Goal: Information Seeking & Learning: Learn about a topic

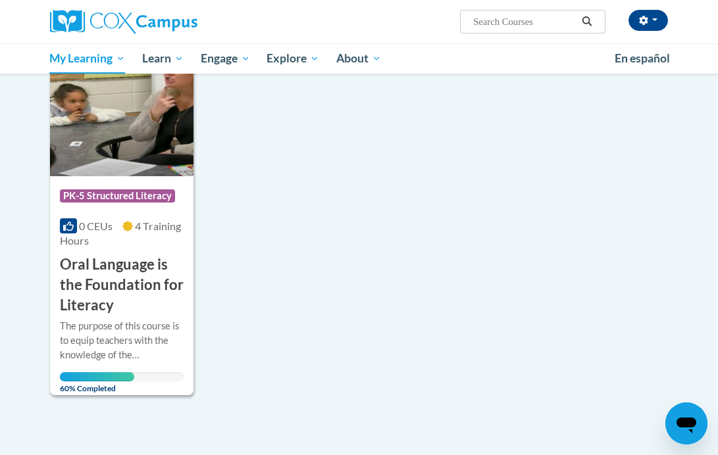
scroll to position [203, 0]
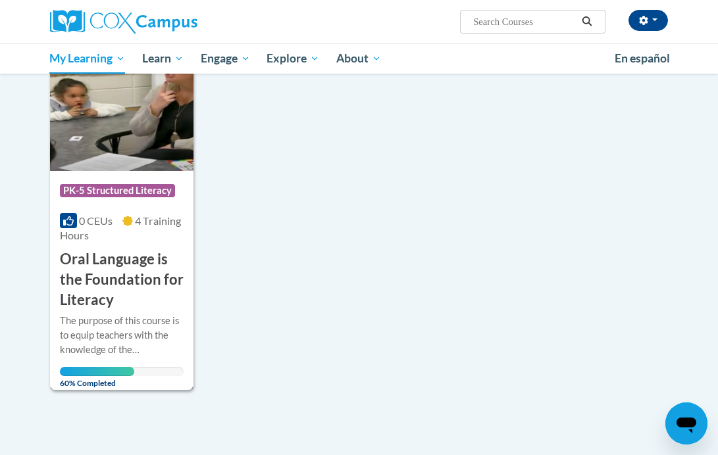
click at [143, 195] on span "PK-5 Structured Literacy" at bounding box center [117, 190] width 115 height 13
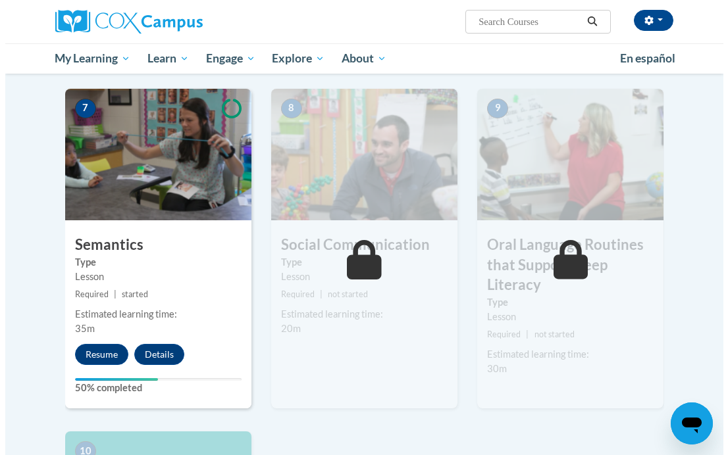
scroll to position [1019, 0]
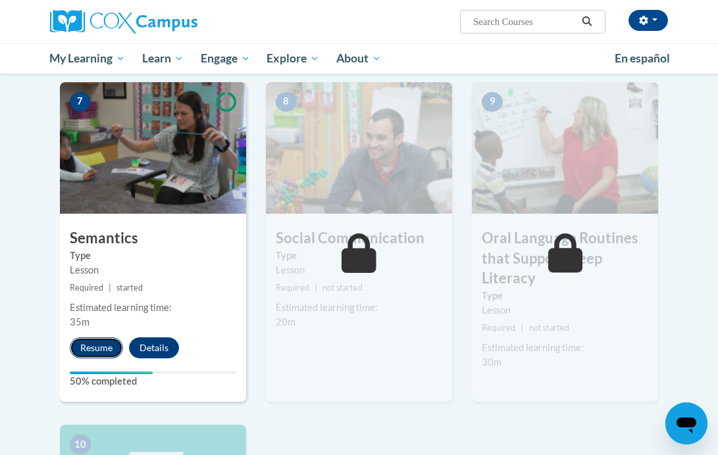
click at [101, 347] on button "Resume" at bounding box center [96, 348] width 53 height 21
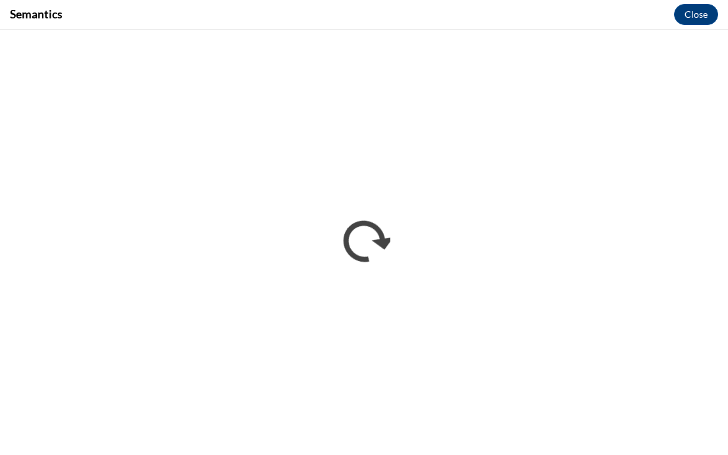
scroll to position [0, 0]
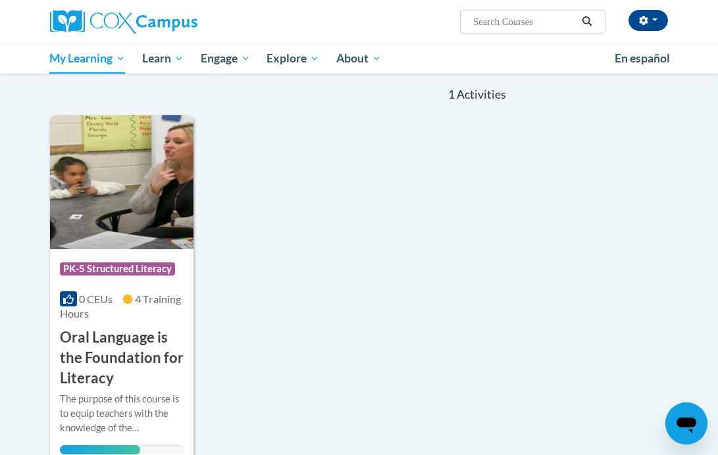
scroll to position [138, 0]
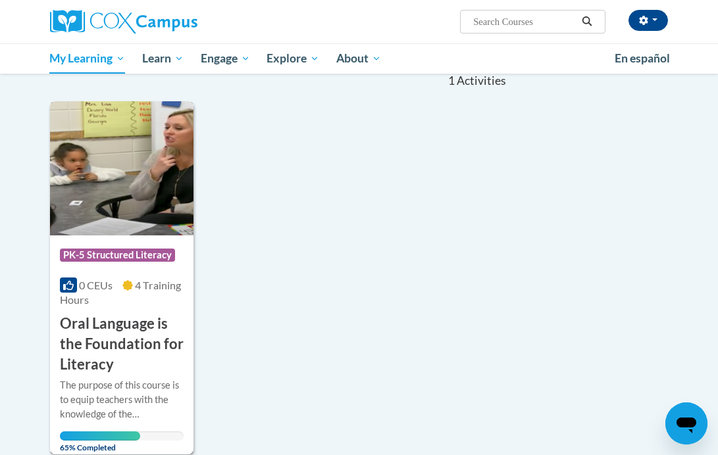
click at [95, 276] on div "Course Category: PK-5 Structured Literacy 0 CEUs 4 Training Hours COURSE Oral L…" at bounding box center [121, 306] width 143 height 140
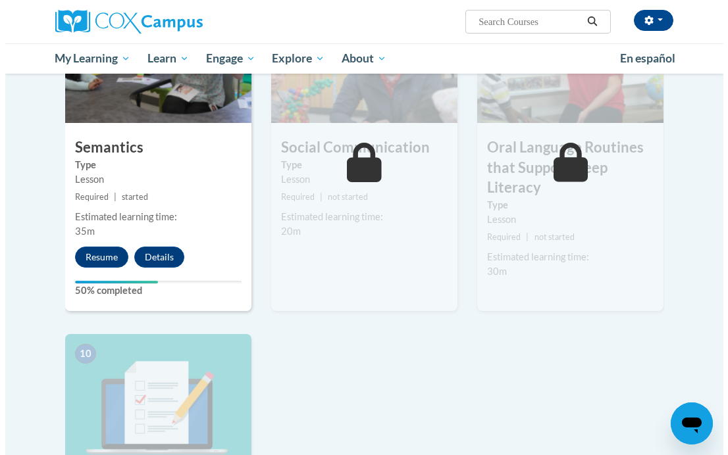
scroll to position [1198, 0]
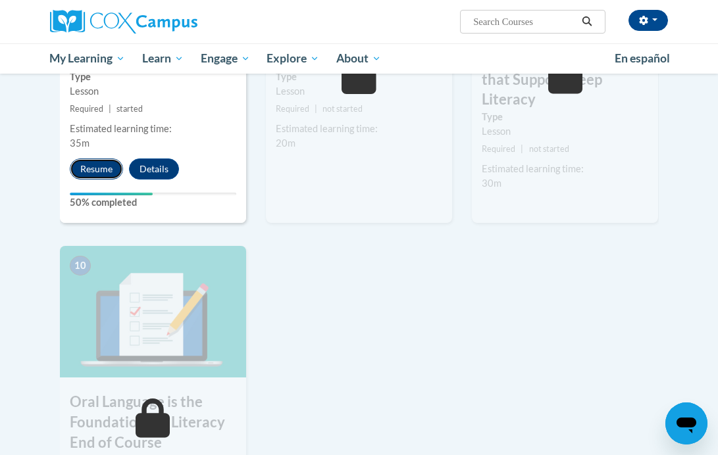
click at [91, 161] on button "Resume" at bounding box center [96, 169] width 53 height 21
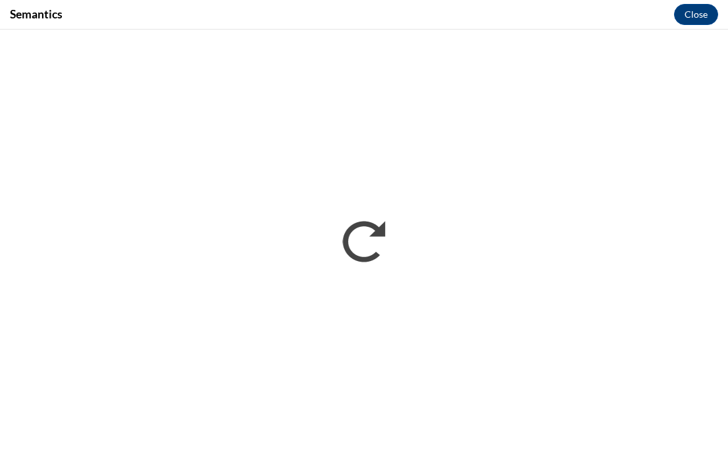
scroll to position [0, 0]
